Goal: Information Seeking & Learning: Understand process/instructions

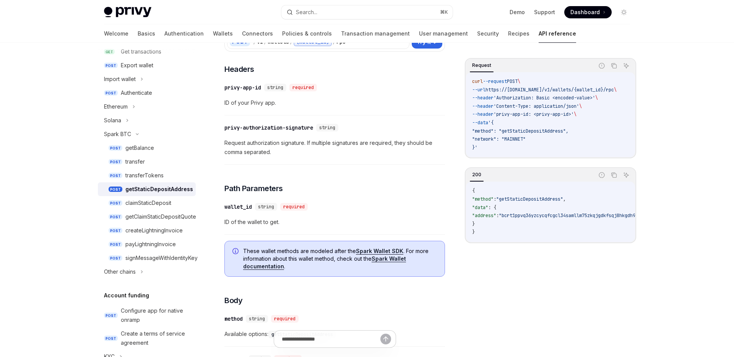
scroll to position [23, 0]
